Goal: Navigation & Orientation: Understand site structure

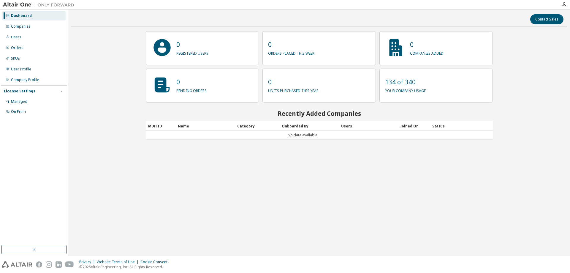
click at [128, 106] on div "Contact Sales 0 registered users 0 orders placed this week 0 companies added 0 …" at bounding box center [318, 132] width 495 height 240
click at [118, 63] on div "Contact Sales 0 registered users 0 orders placed this week 0 companies added 0 …" at bounding box center [318, 132] width 495 height 240
click at [117, 66] on div "Contact Sales 0 registered users 0 orders placed this week 0 companies added 0 …" at bounding box center [318, 132] width 495 height 240
click at [106, 67] on div "Contact Sales 0 registered users 0 orders placed this week 0 companies added 0 …" at bounding box center [318, 132] width 495 height 240
click at [88, 125] on div "Contact Sales 0 registered users 0 orders placed this week 0 companies added 0 …" at bounding box center [318, 132] width 495 height 240
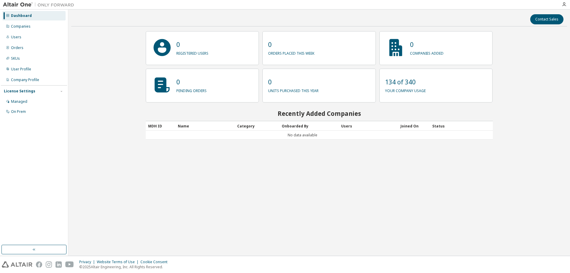
click at [88, 125] on div "Contact Sales 0 registered users 0 orders placed this week 0 companies added 0 …" at bounding box center [318, 132] width 495 height 240
